Goal: Register for event/course

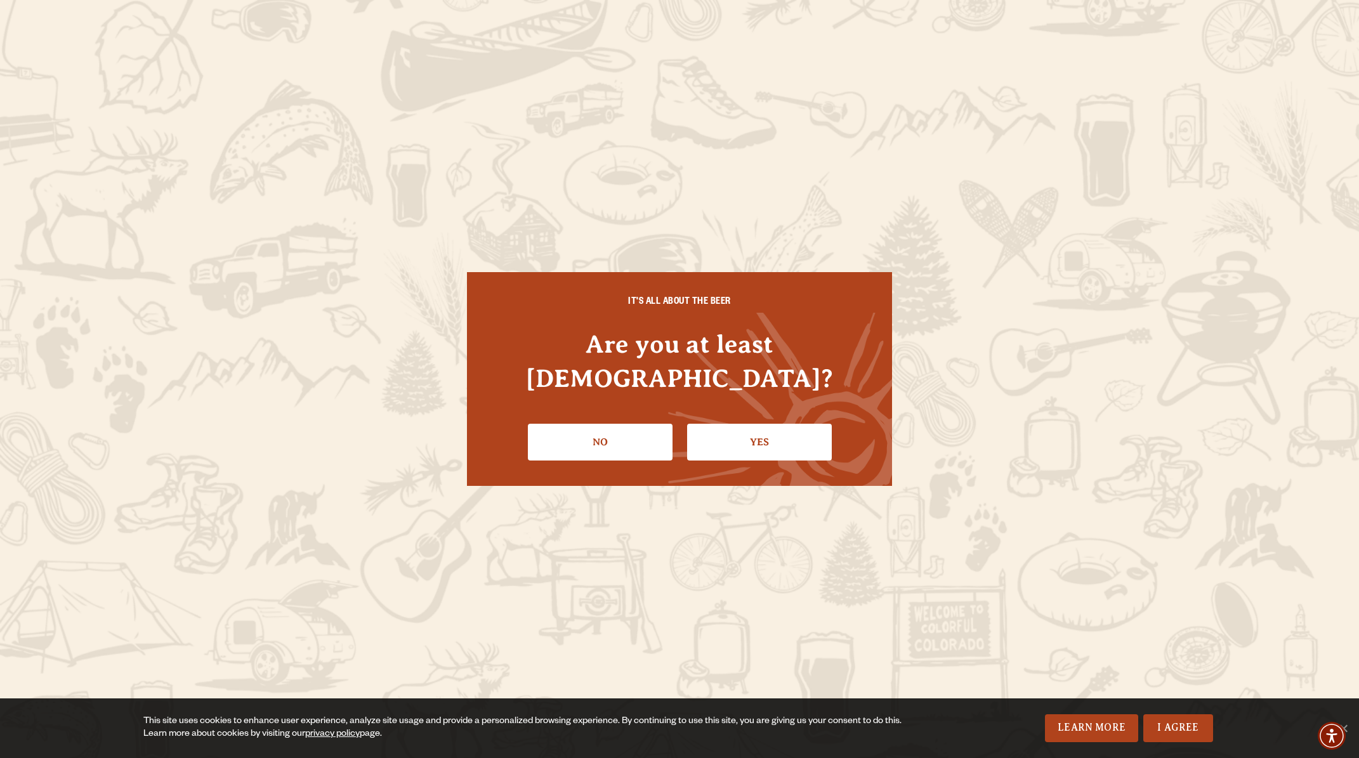
click at [769, 424] on link "Yes" at bounding box center [759, 442] width 145 height 37
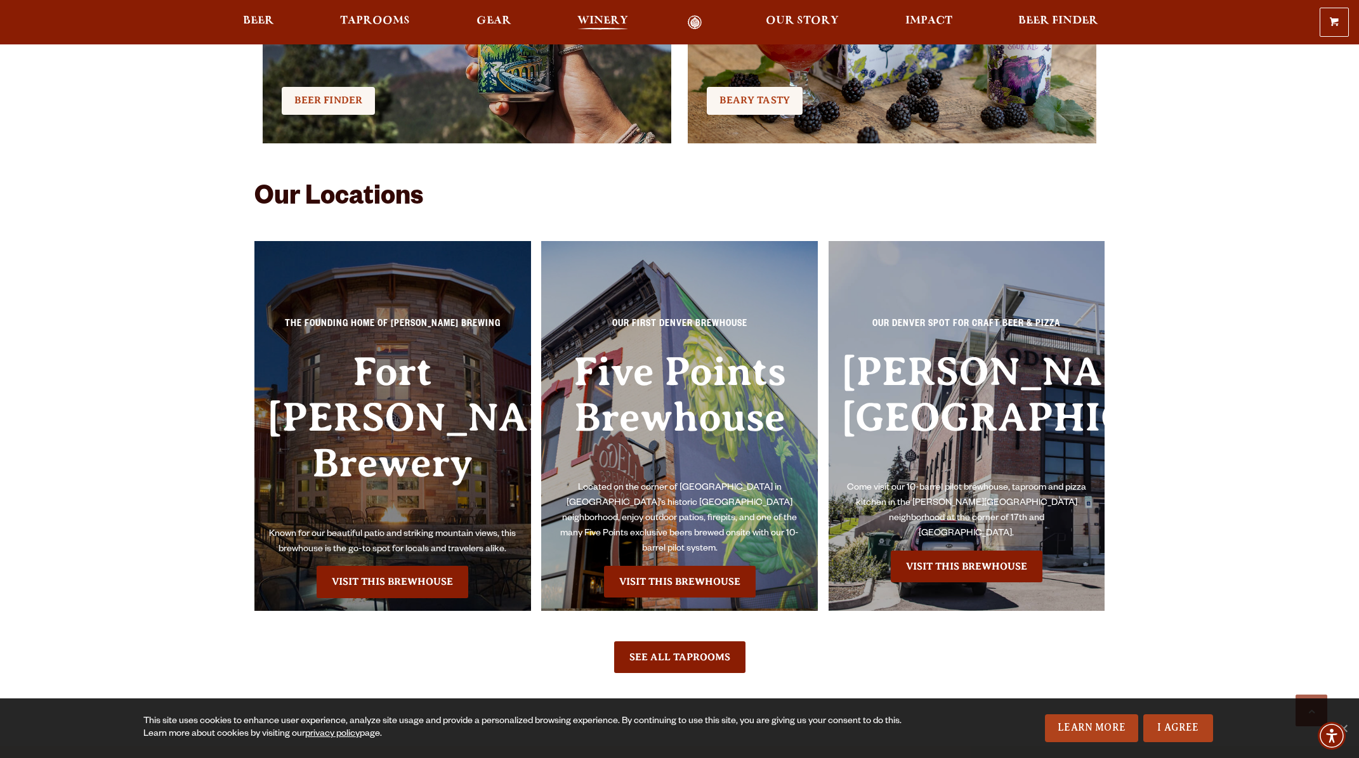
scroll to position [2872, 0]
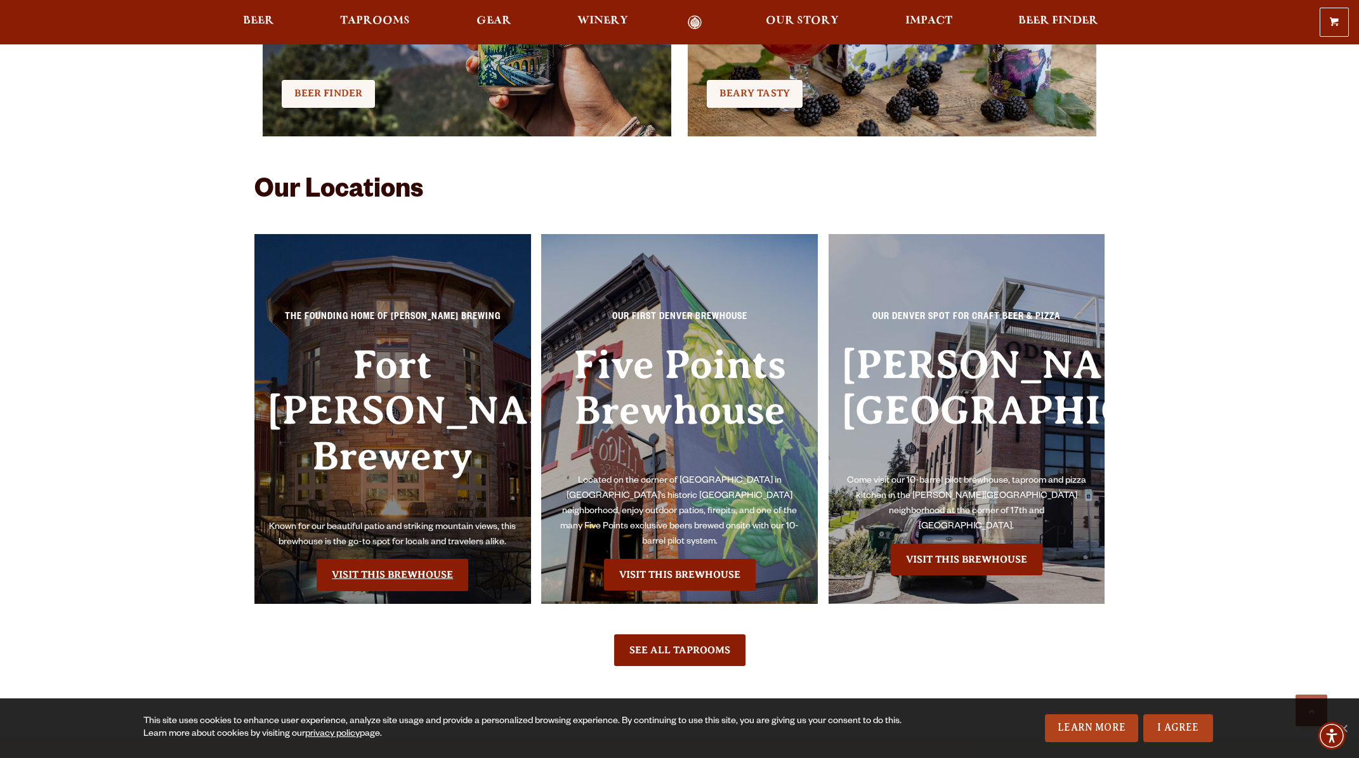
click at [415, 559] on link "Visit this Brewhouse" at bounding box center [393, 575] width 152 height 32
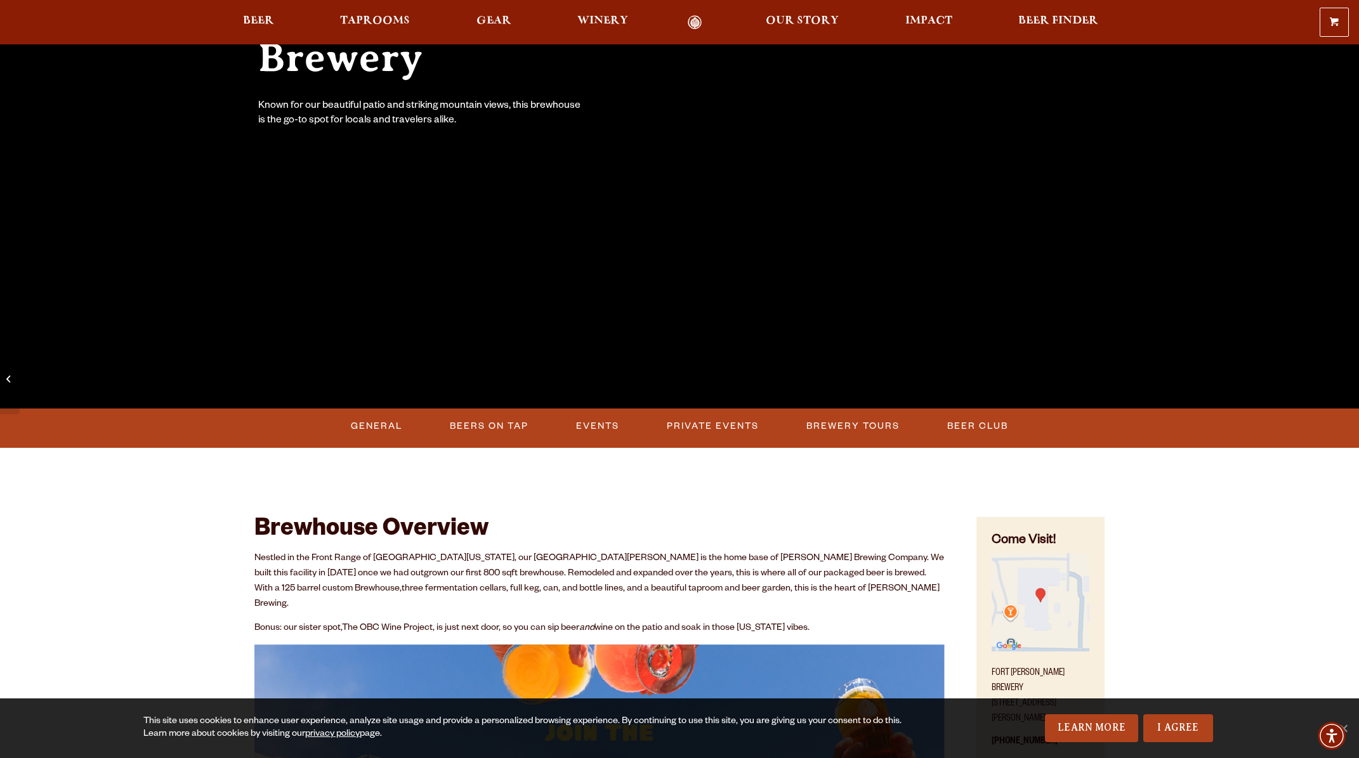
scroll to position [247, 0]
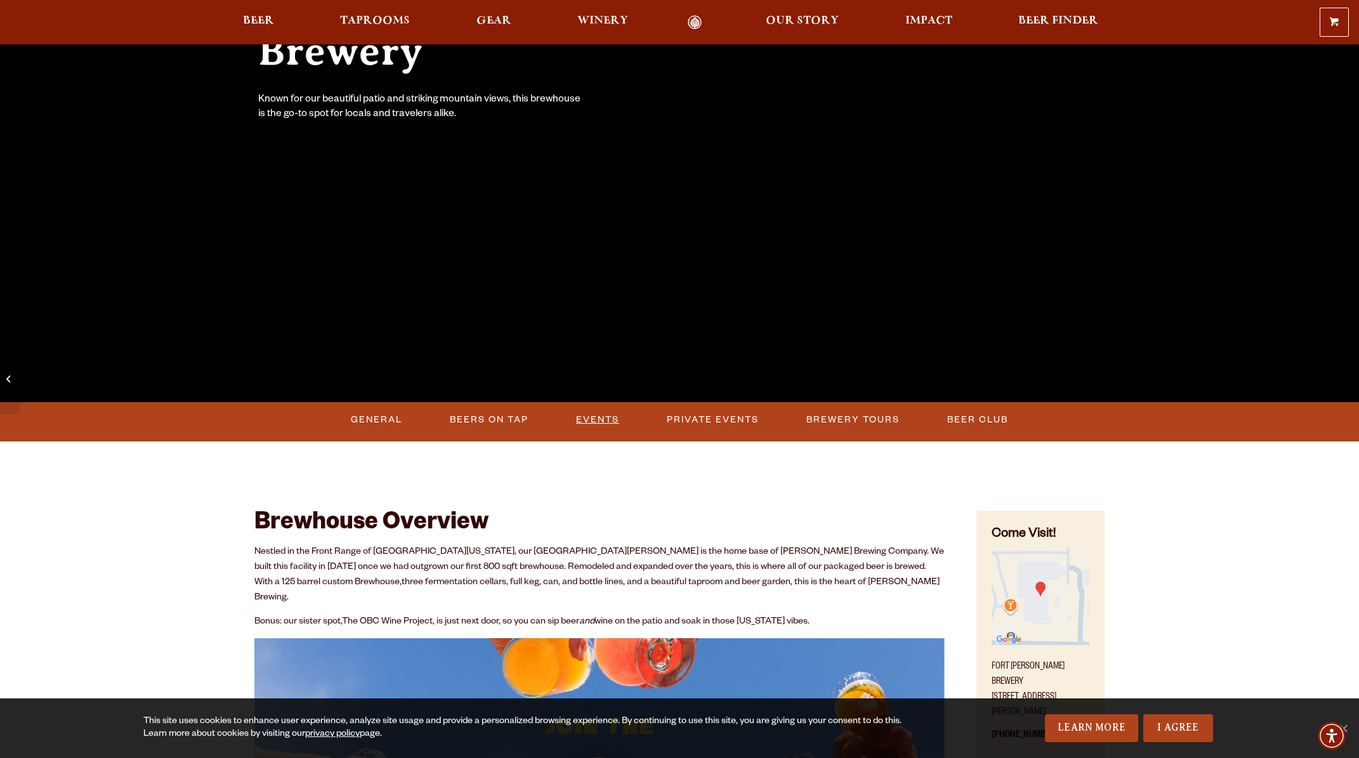
click at [597, 417] on link "Events" at bounding box center [597, 419] width 53 height 29
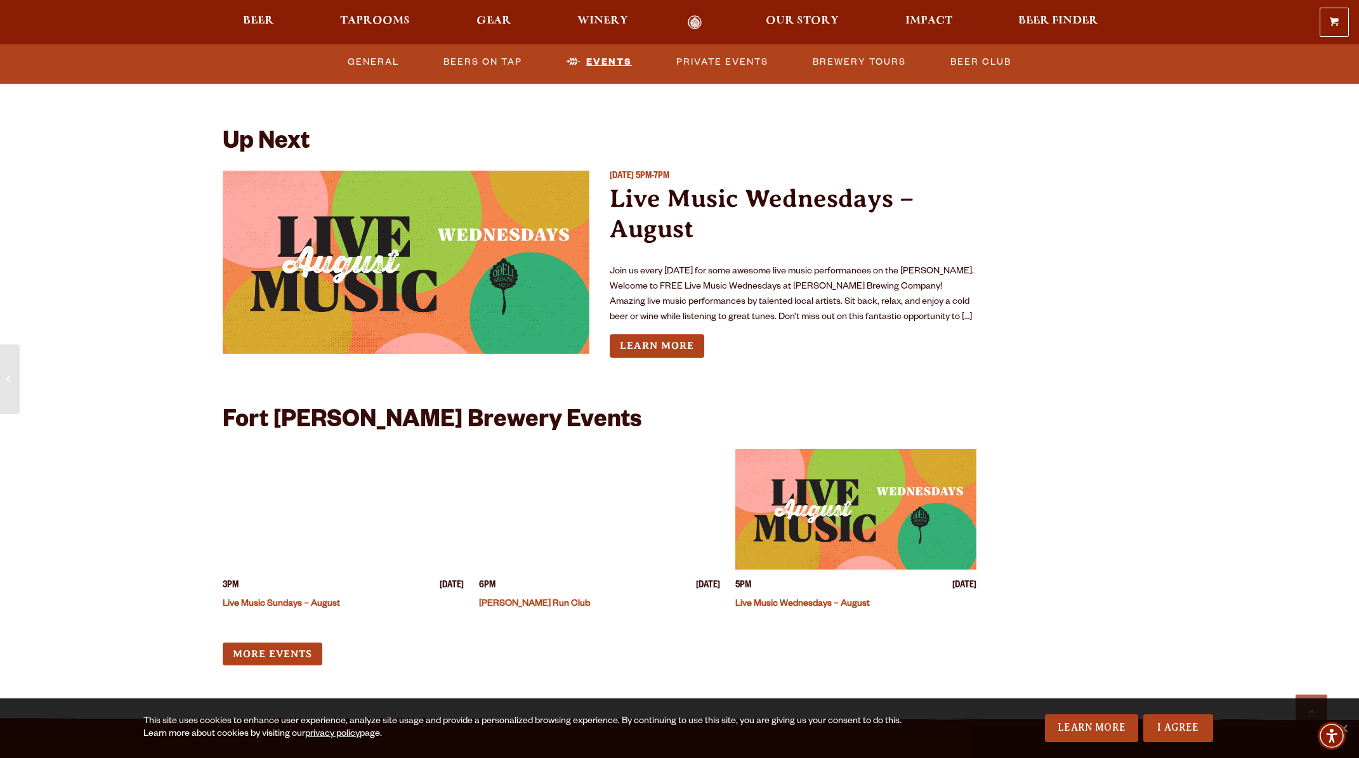
scroll to position [4679, 0]
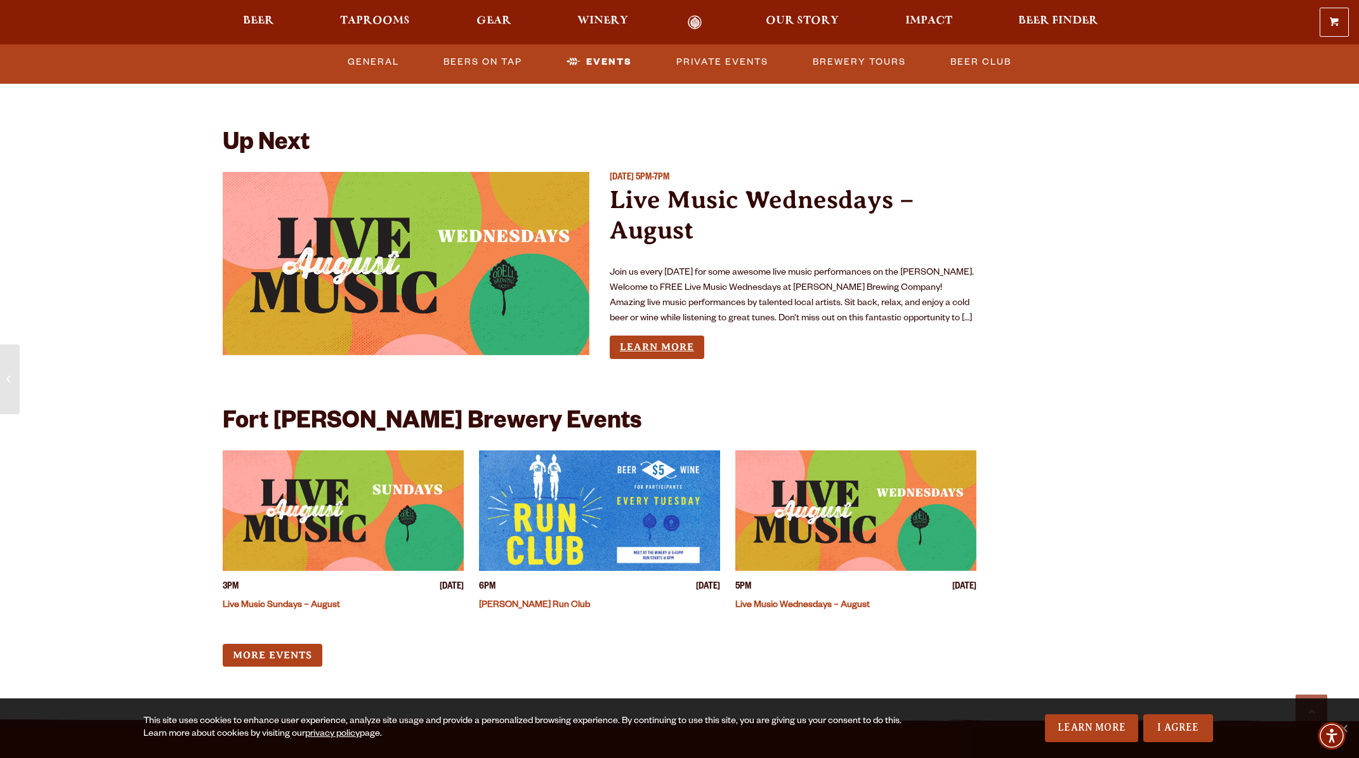
click at [658, 336] on link "Learn More" at bounding box center [657, 347] width 95 height 23
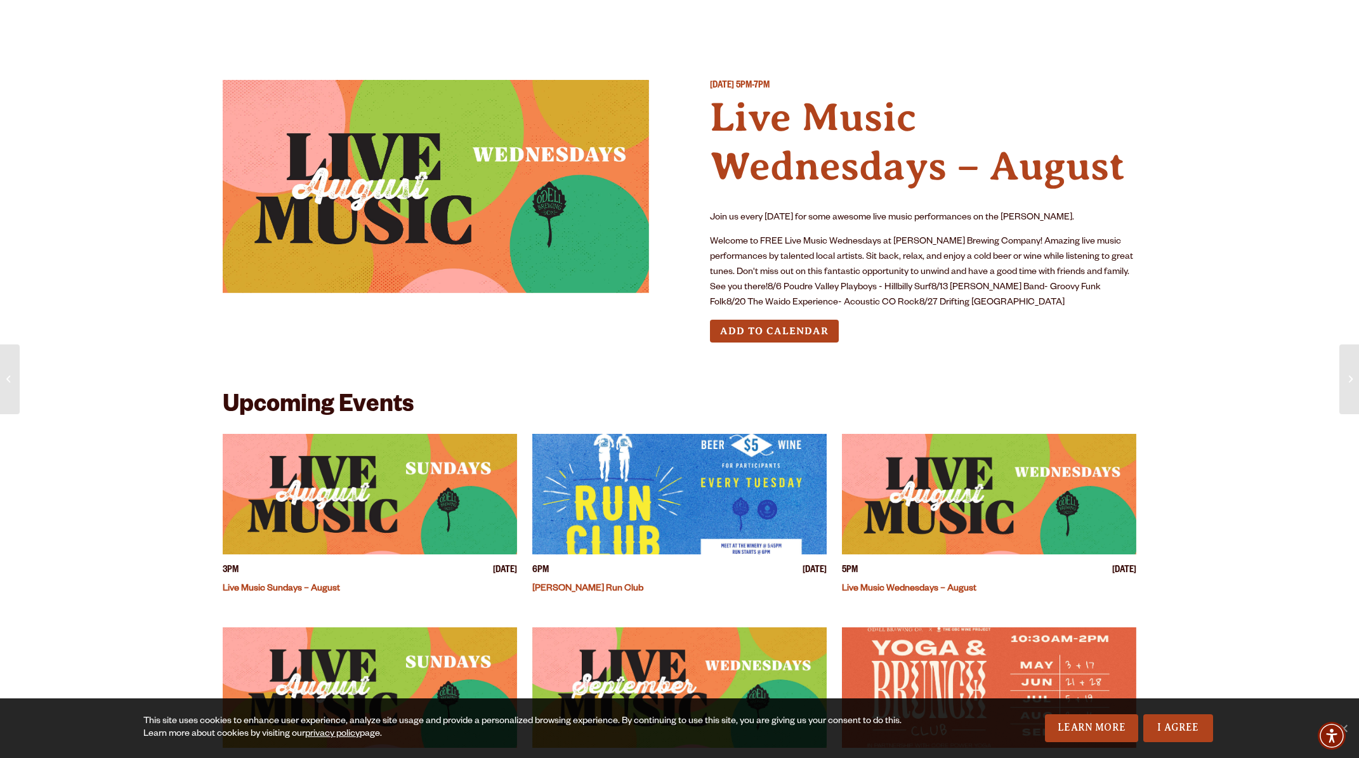
click at [759, 331] on button "Add to Calendar" at bounding box center [774, 331] width 129 height 23
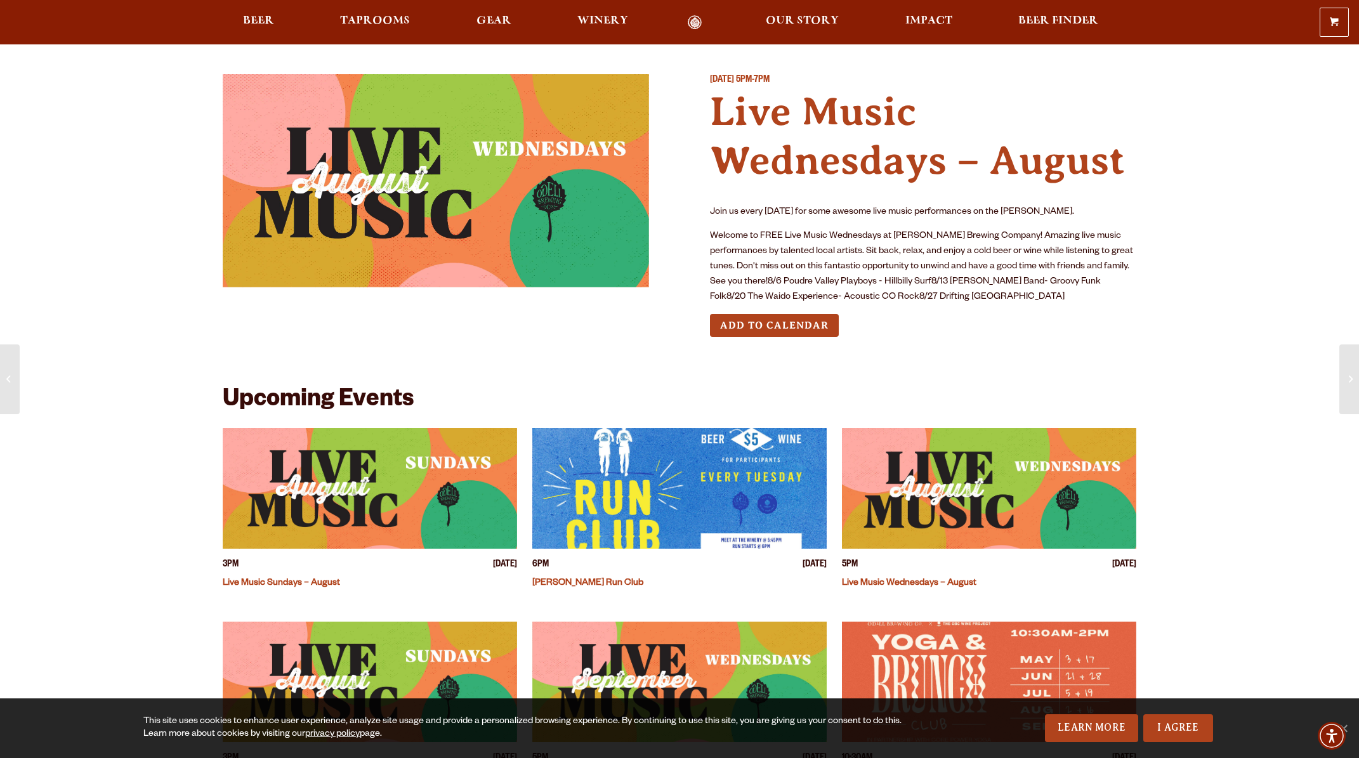
scroll to position [64, 0]
